Goal: Navigation & Orientation: Go to known website

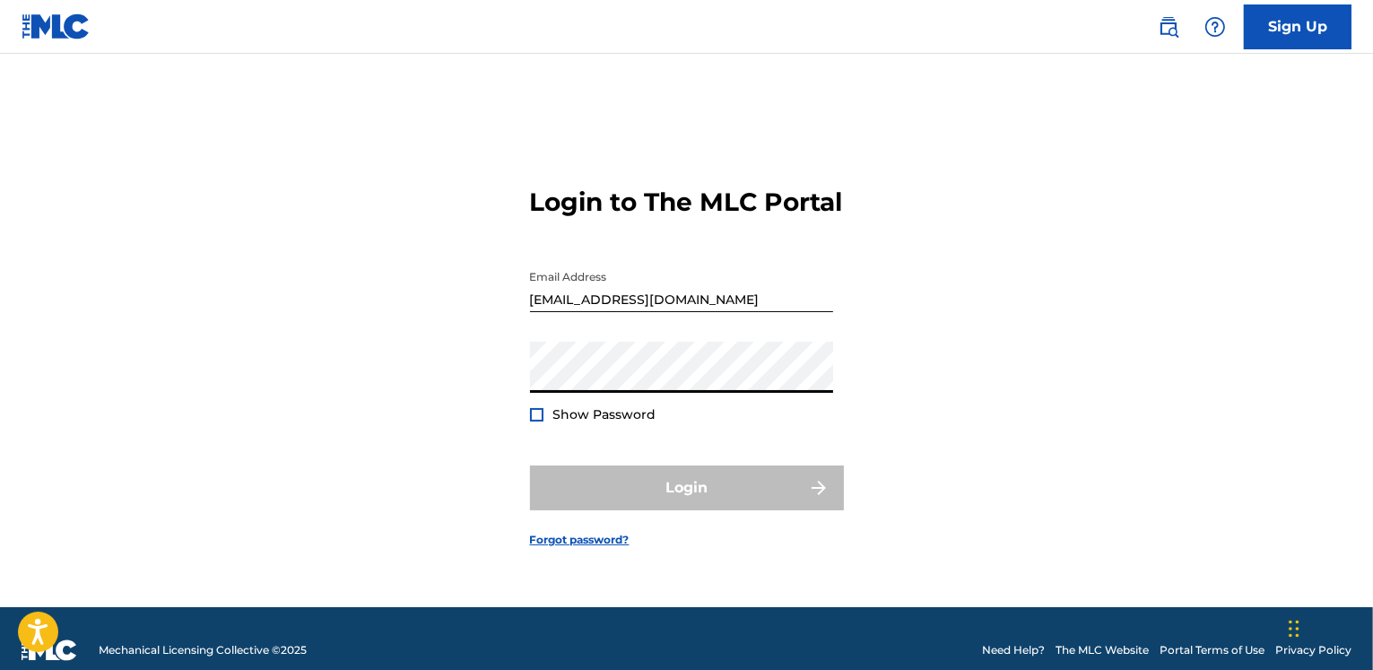
type input "[EMAIL_ADDRESS][DOMAIN_NAME]"
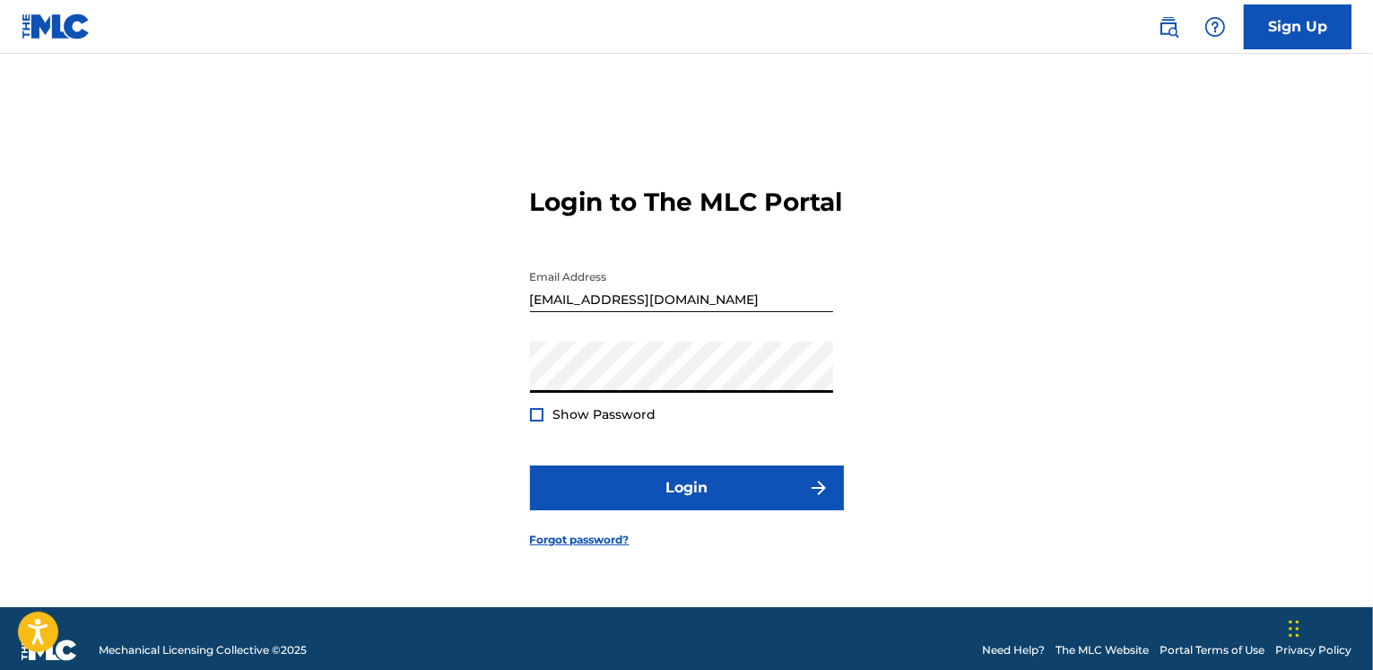
click at [530, 466] on button "Login" at bounding box center [687, 488] width 314 height 45
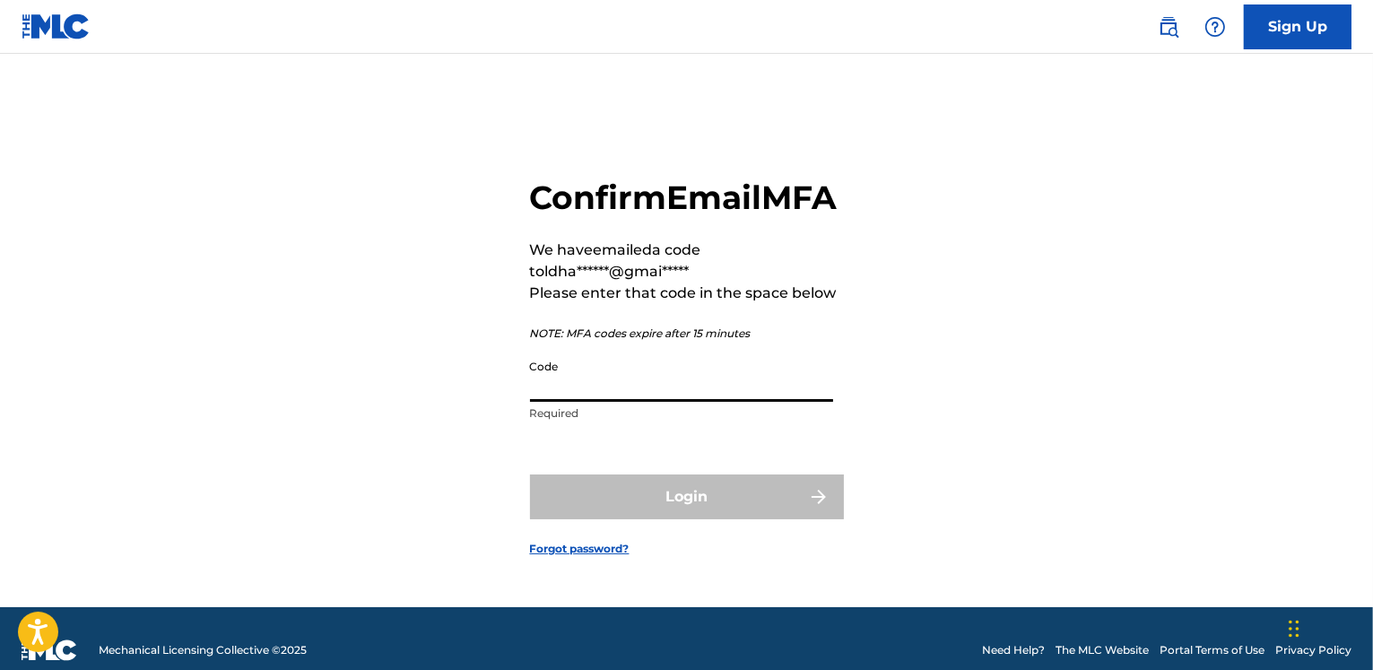
paste input "345308"
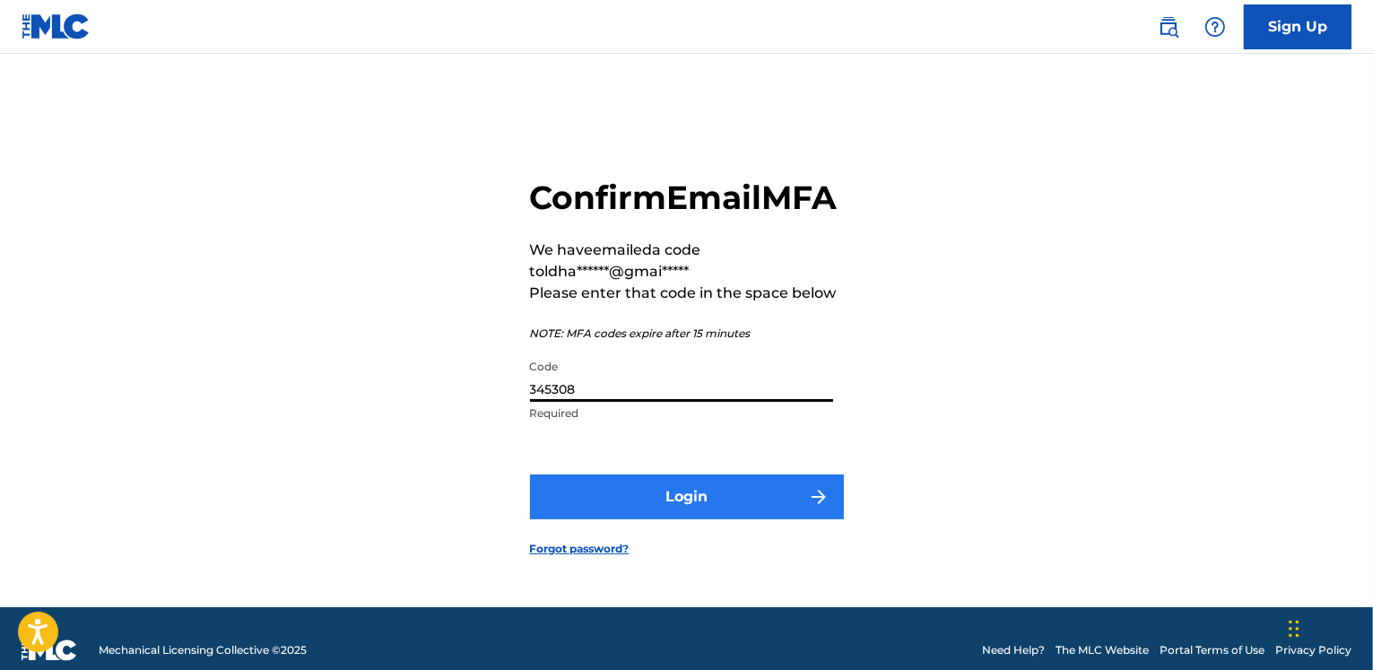
type input "345308"
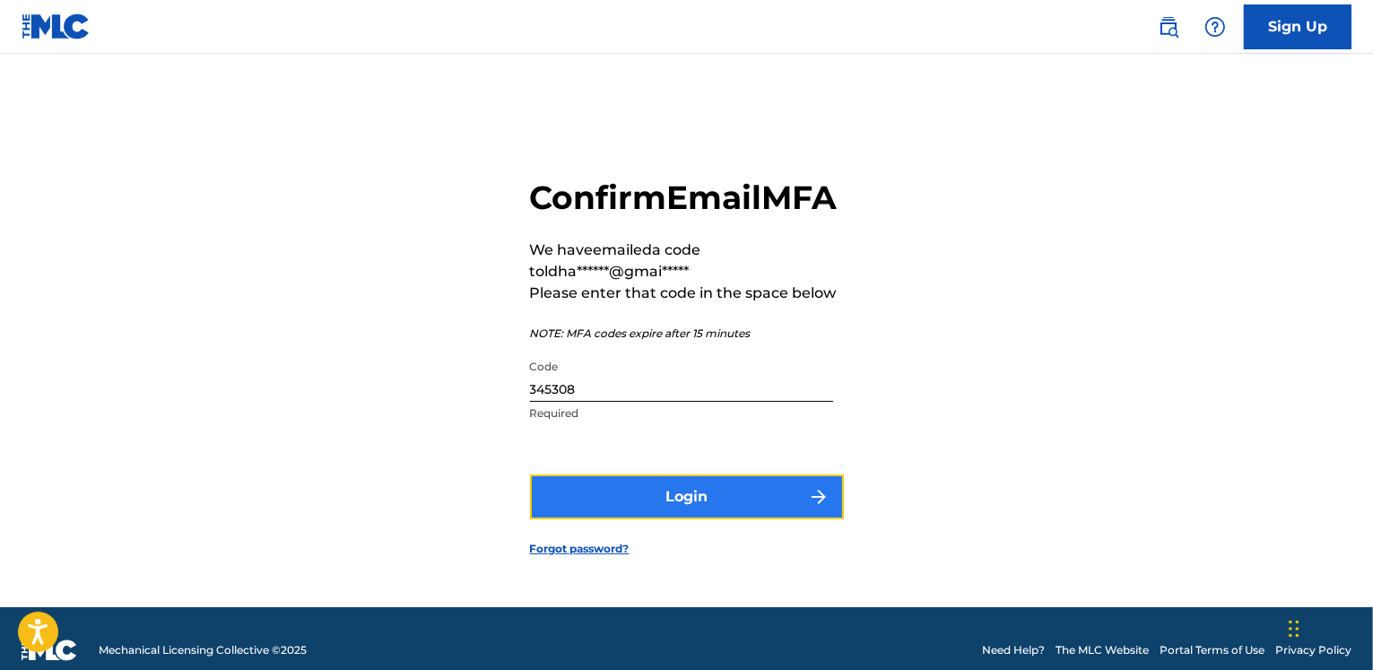
click at [684, 506] on button "Login" at bounding box center [687, 497] width 314 height 45
